Goal: Communication & Community: Answer question/provide support

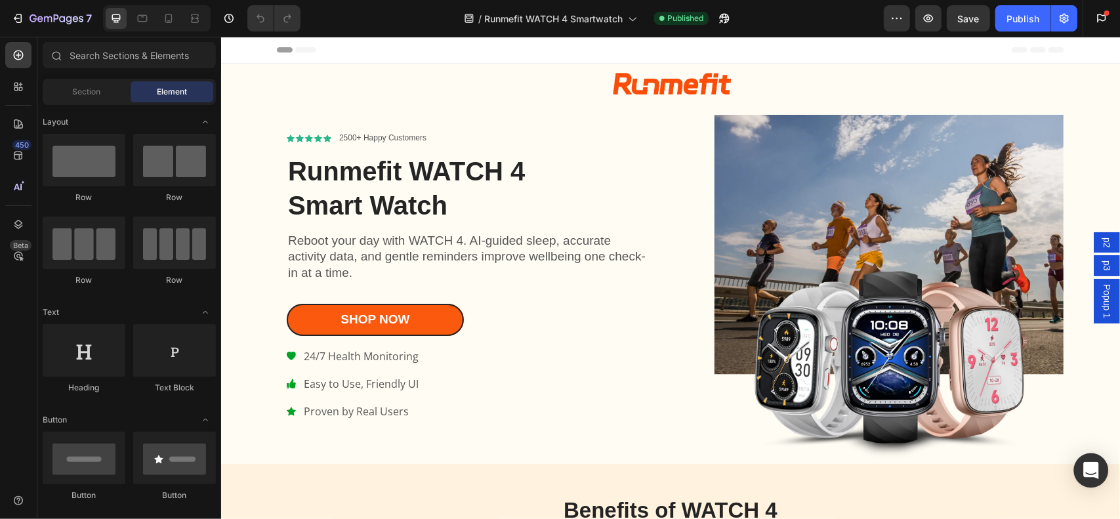
click at [1096, 475] on icon "Open Intercom Messenger" at bounding box center [1091, 470] width 15 height 17
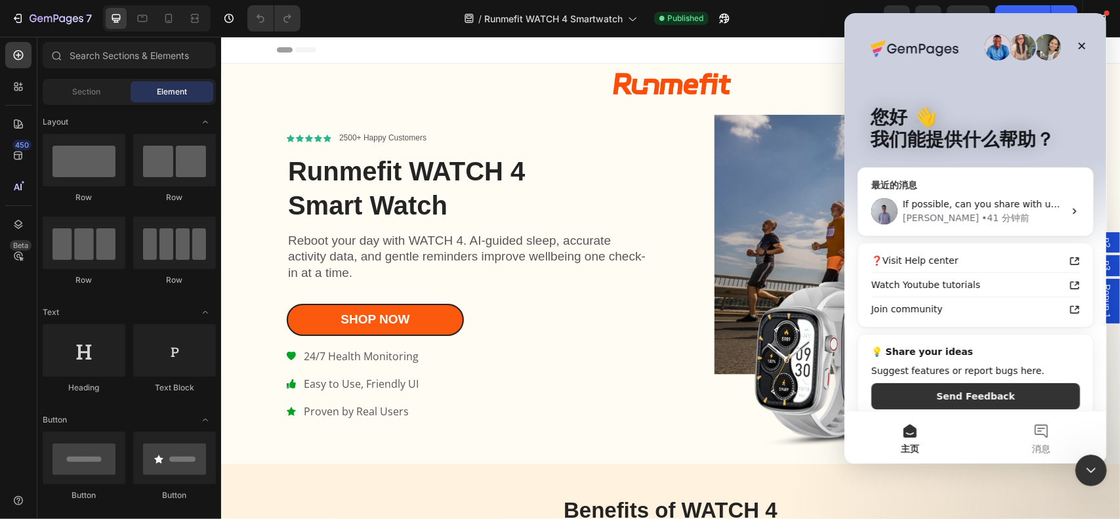
click at [1030, 218] on div "[PERSON_NAME] • 41 分钟前" at bounding box center [983, 218] width 161 height 14
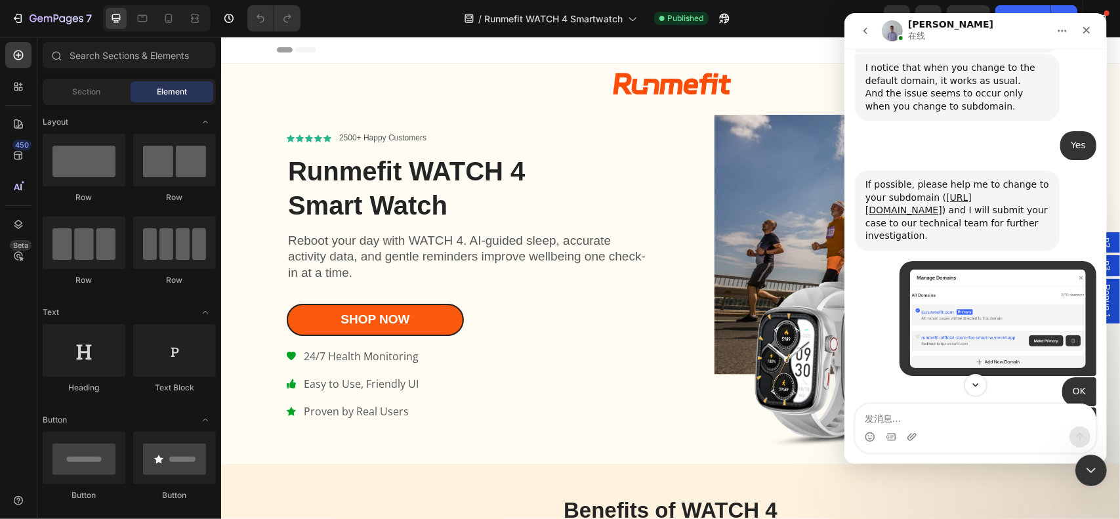
scroll to position [2346, 0]
click at [971, 387] on icon "Scroll to bottom" at bounding box center [976, 385] width 12 height 12
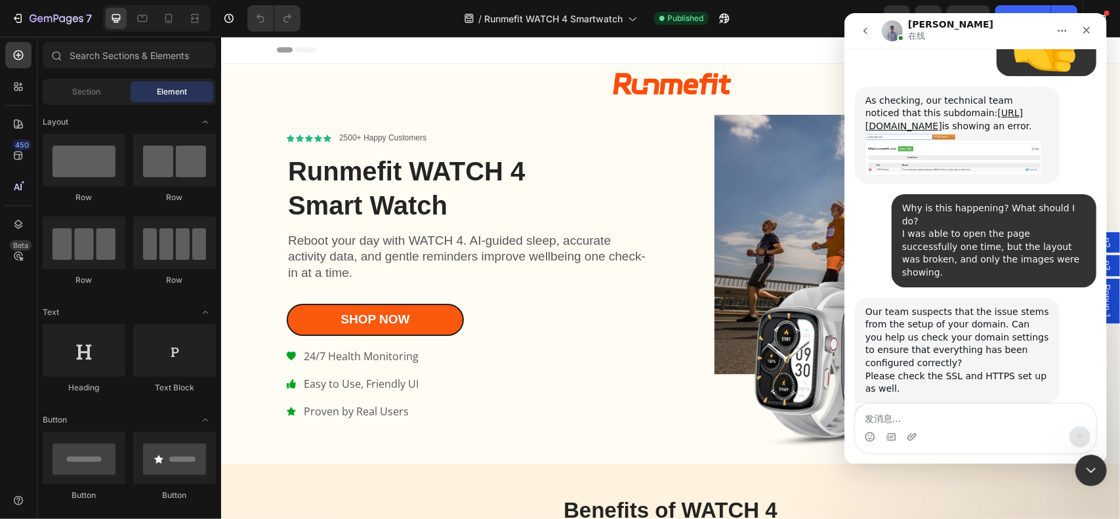
scroll to position [3265, 0]
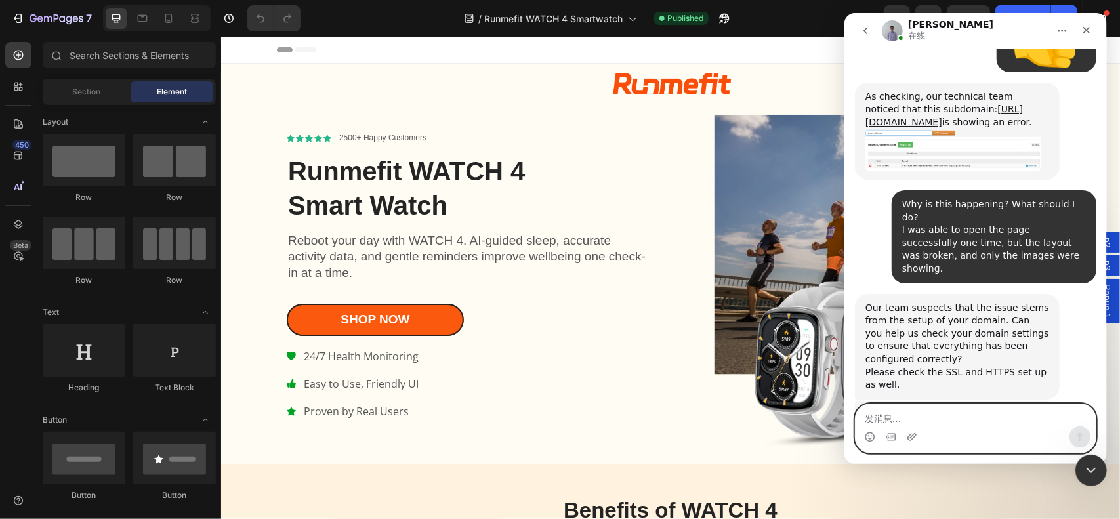
click at [932, 423] on textarea "发消息..." at bounding box center [975, 415] width 240 height 22
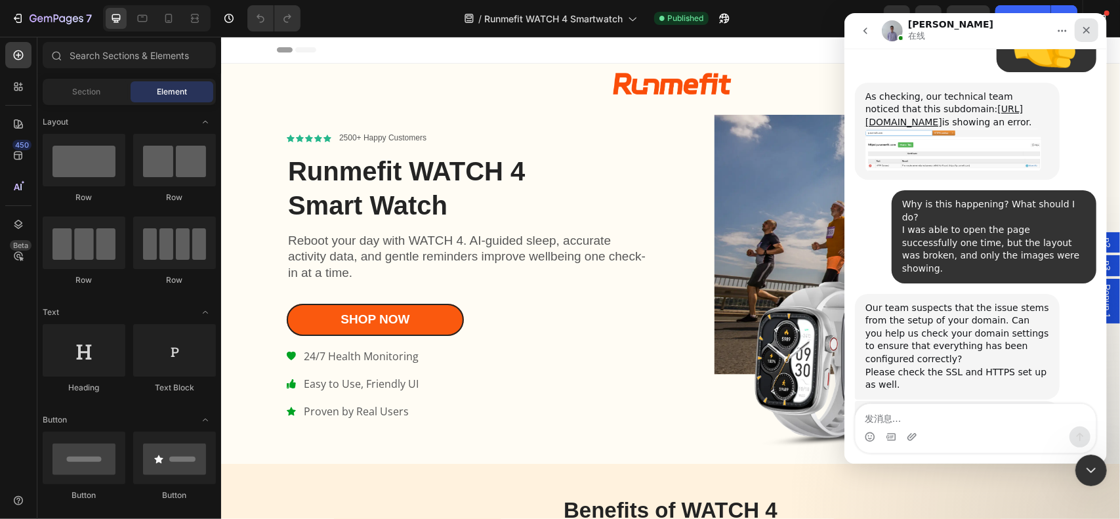
click at [1082, 27] on icon "关闭" at bounding box center [1086, 30] width 11 height 11
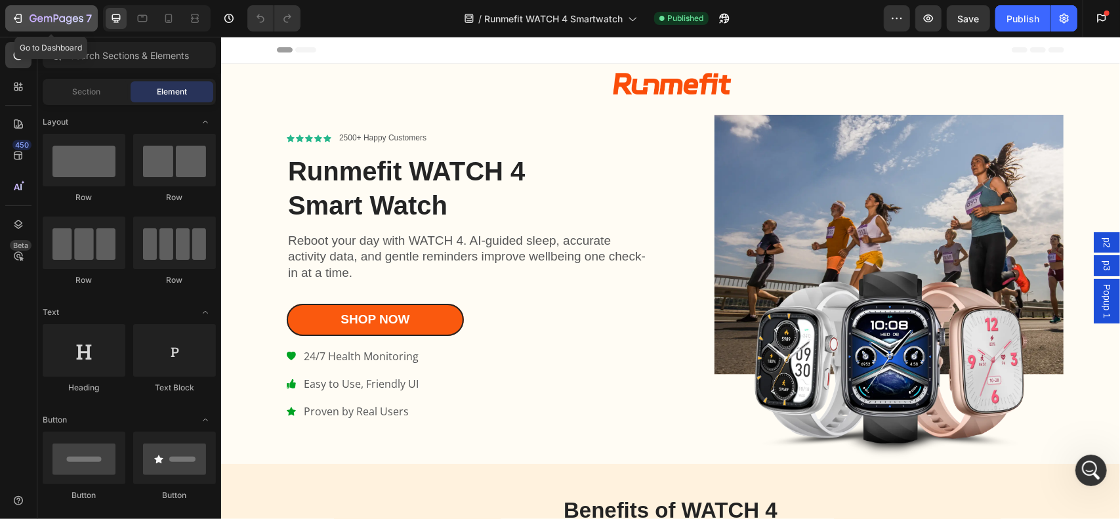
click at [22, 23] on icon "button" at bounding box center [17, 18] width 13 height 13
click at [1099, 467] on div "Open Intercom Messenger" at bounding box center [1092, 471] width 35 height 35
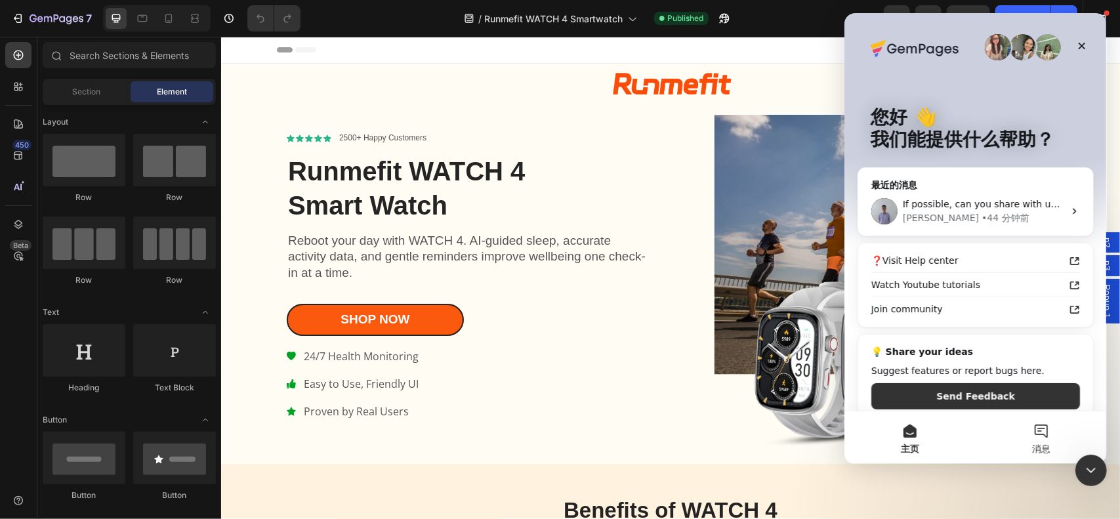
click at [1042, 437] on button "消息" at bounding box center [1040, 438] width 131 height 53
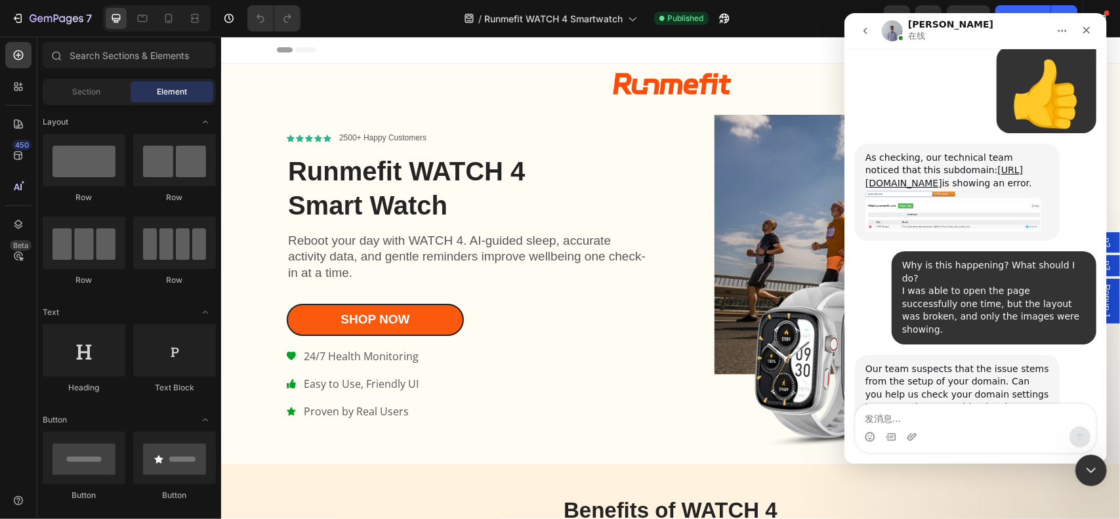
scroll to position [3265, 0]
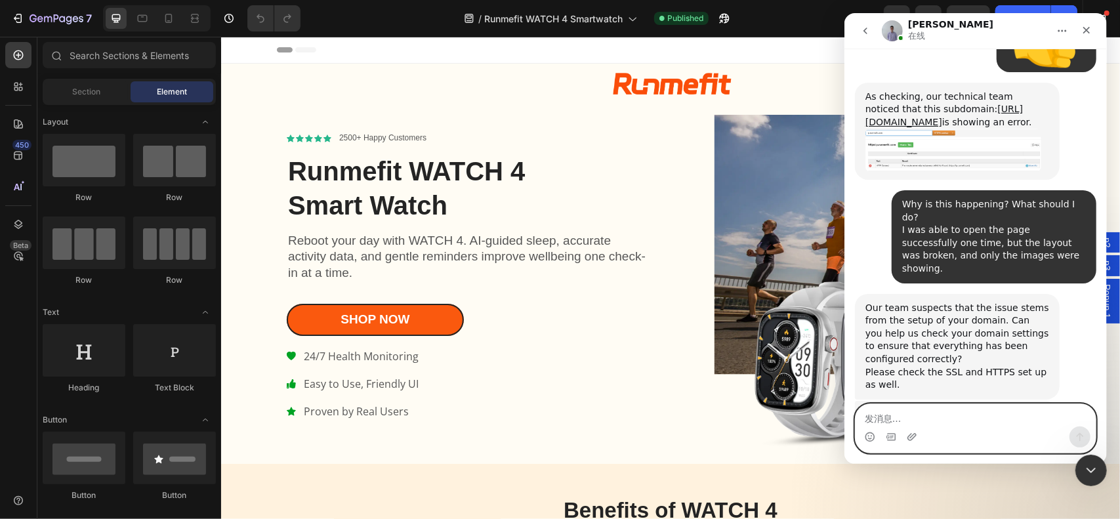
paste textarea "I think everything is okay now. Could you test it for me?"
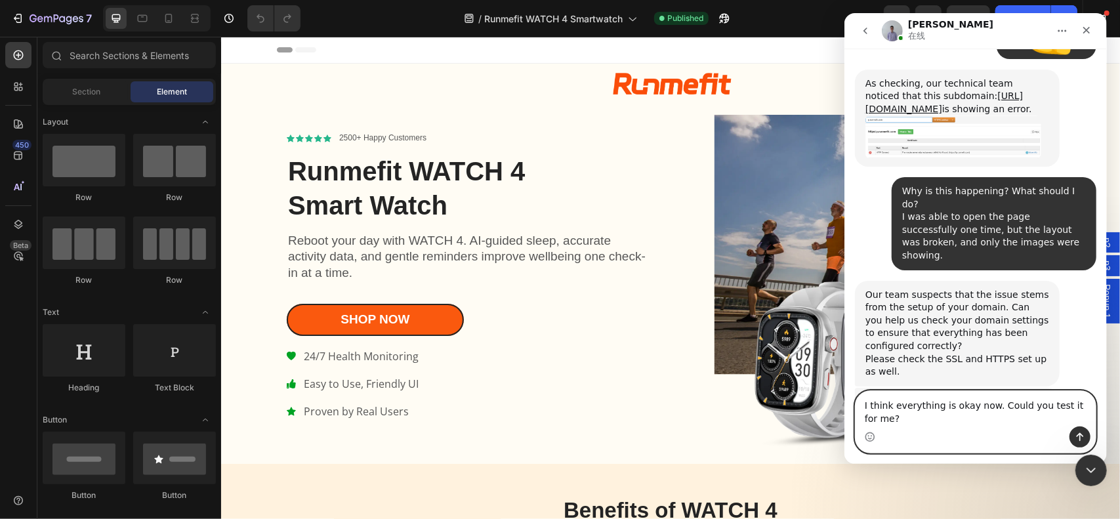
type textarea "I think everything is okay now. Could you test it for me?"
click at [1080, 439] on icon "发送消息…" at bounding box center [1080, 437] width 7 height 9
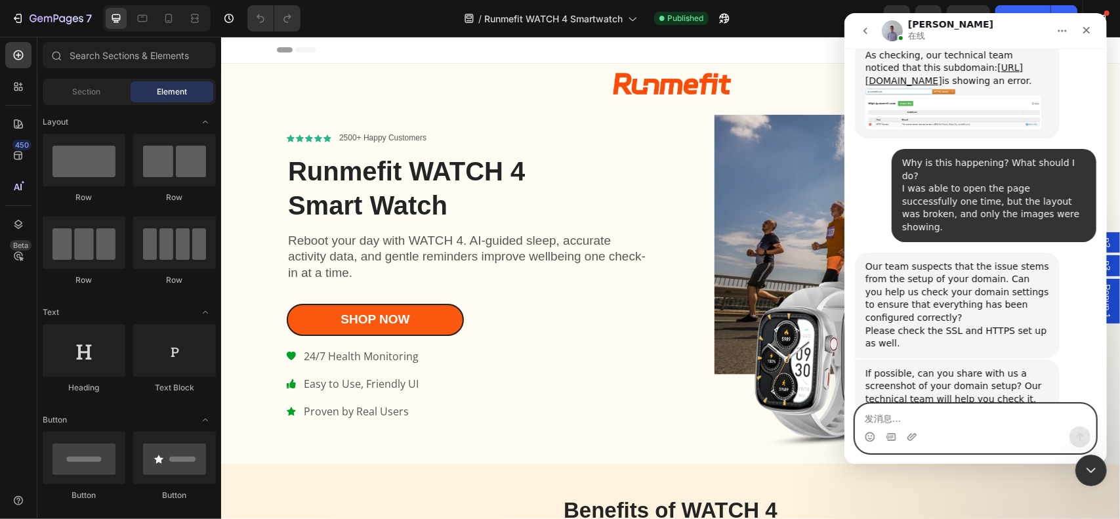
scroll to position [3317, 0]
